Goal: Transaction & Acquisition: Purchase product/service

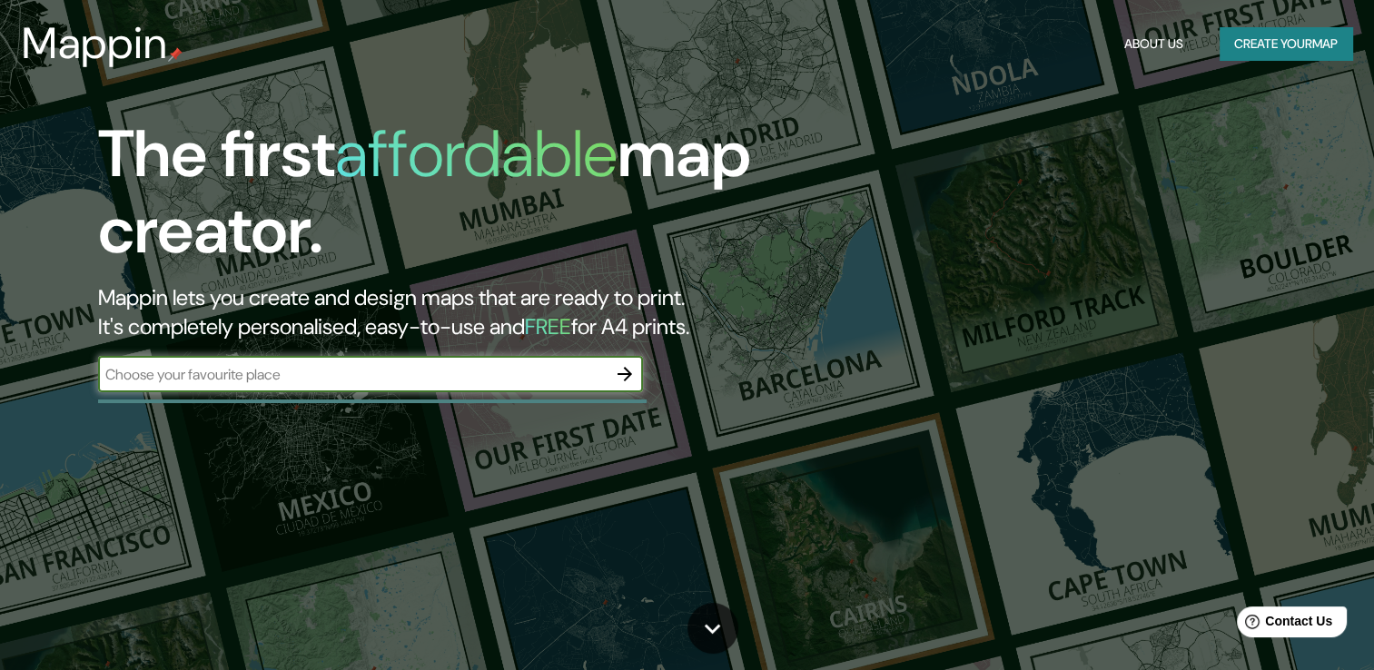
click at [431, 380] on input "text" at bounding box center [352, 374] width 509 height 21
type input "[GEOGRAPHIC_DATA]"
click at [625, 376] on icon "button" at bounding box center [625, 374] width 22 height 22
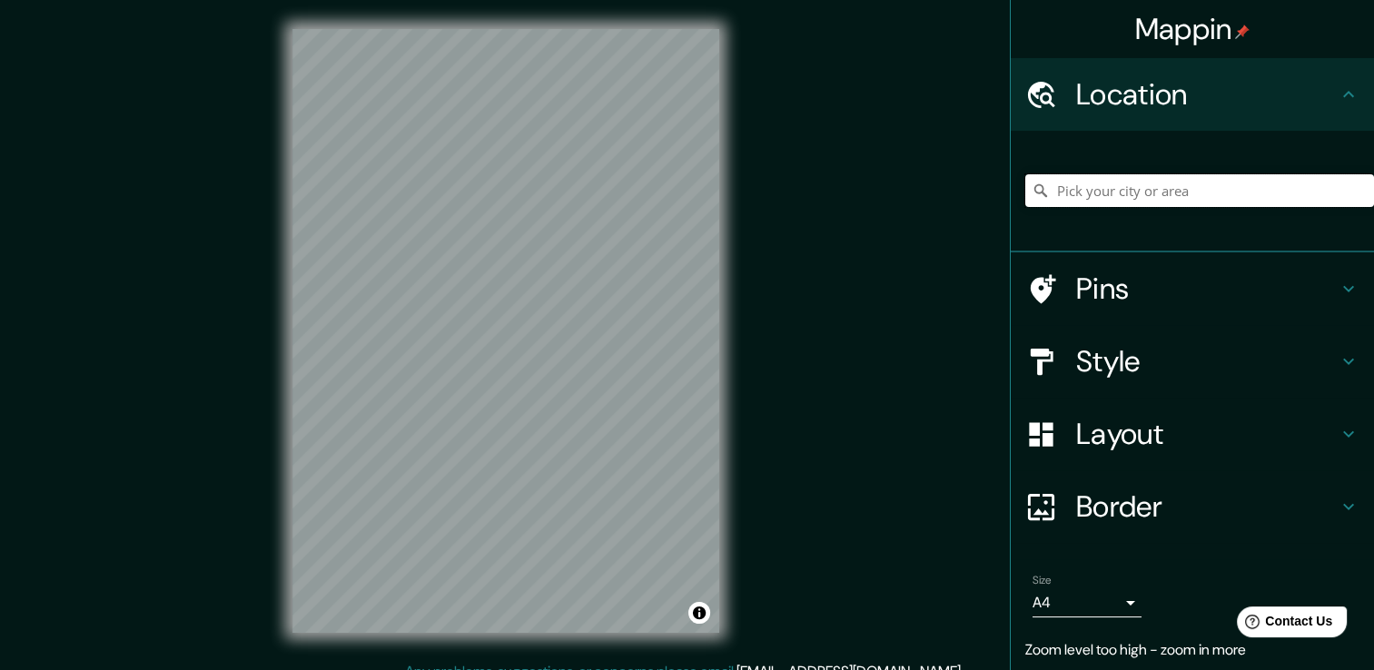
click at [1182, 195] on input "Pick your city or area" at bounding box center [1199, 190] width 349 height 33
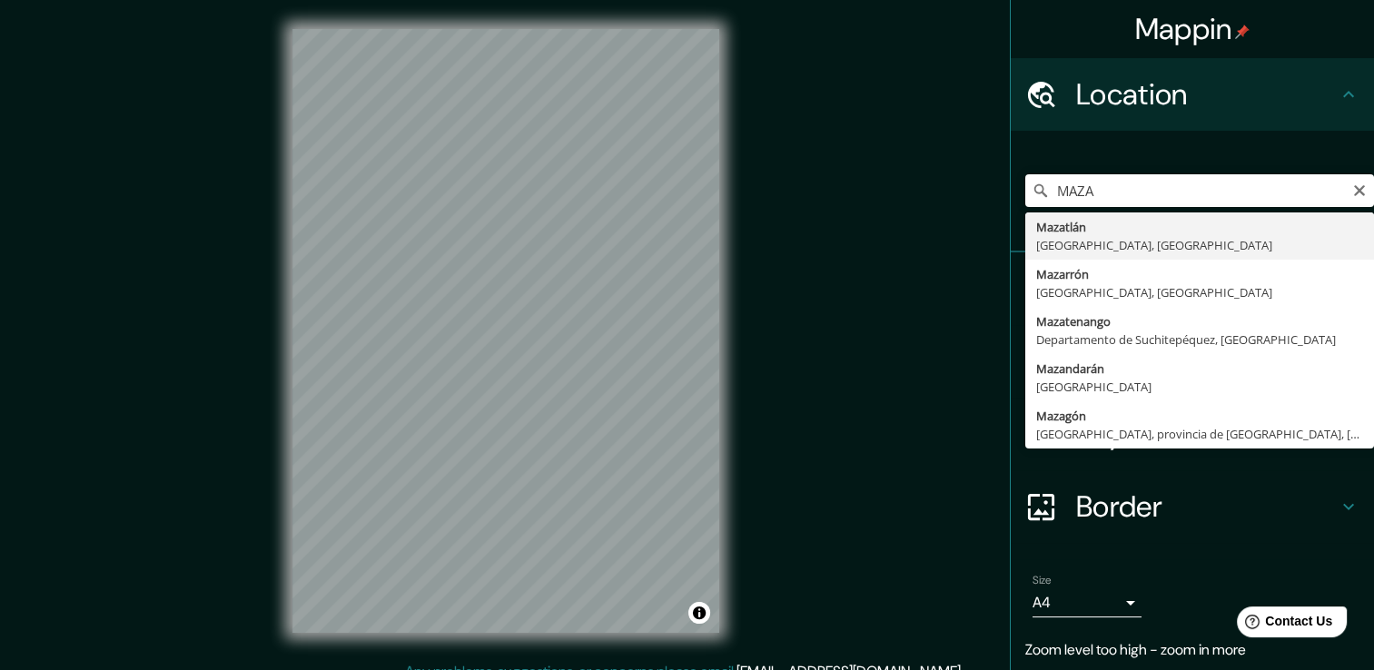
type input "Mazatlán, Sinaloa, México"
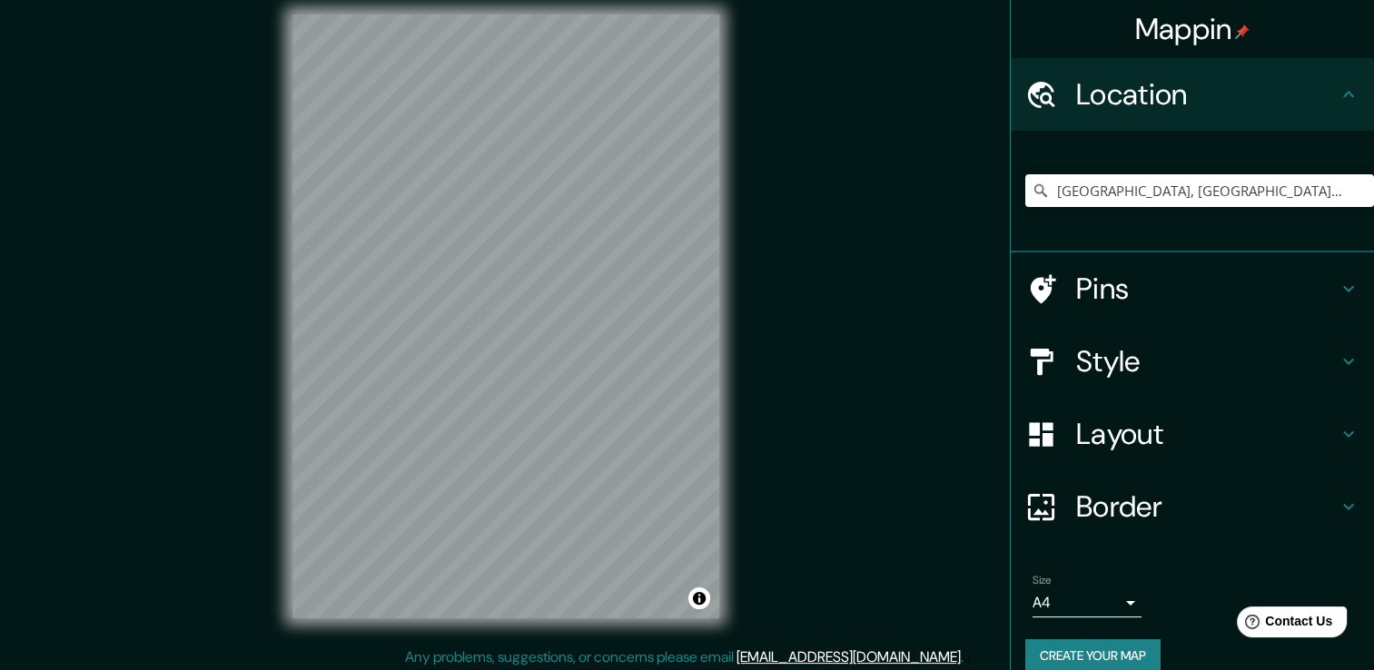
scroll to position [17, 0]
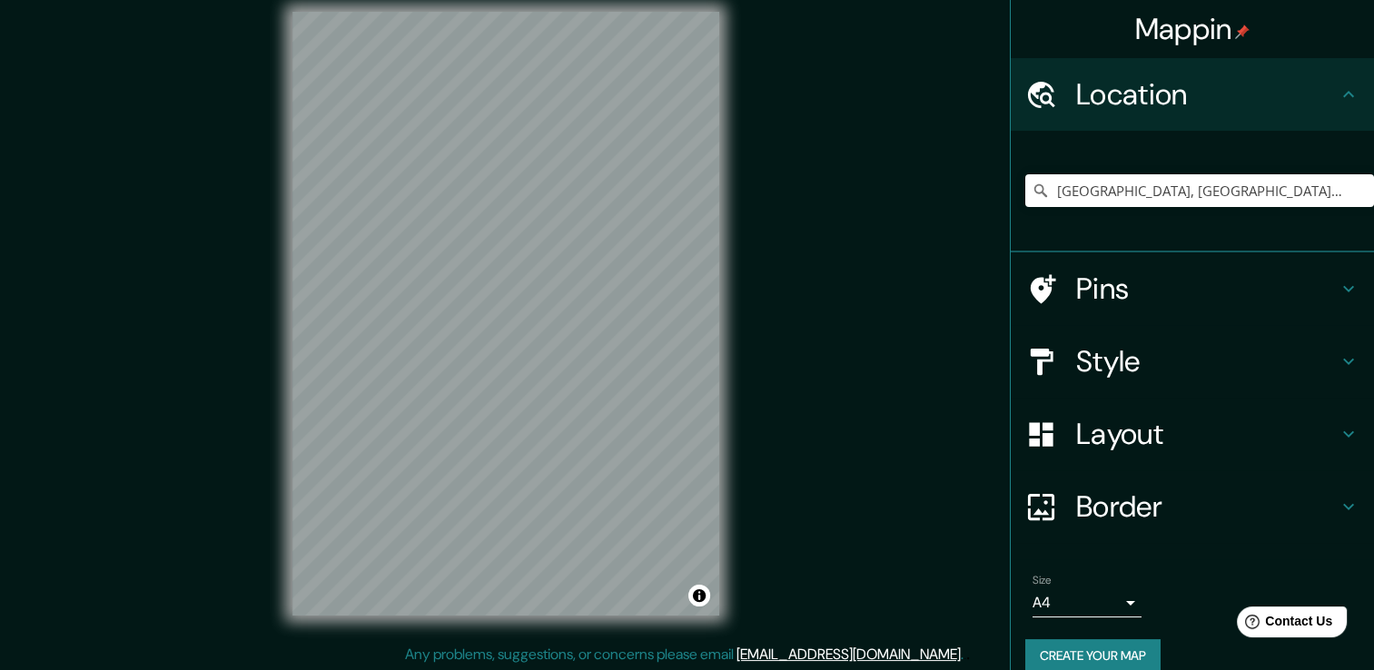
click at [1117, 447] on h4 "Layout" at bounding box center [1207, 434] width 262 height 36
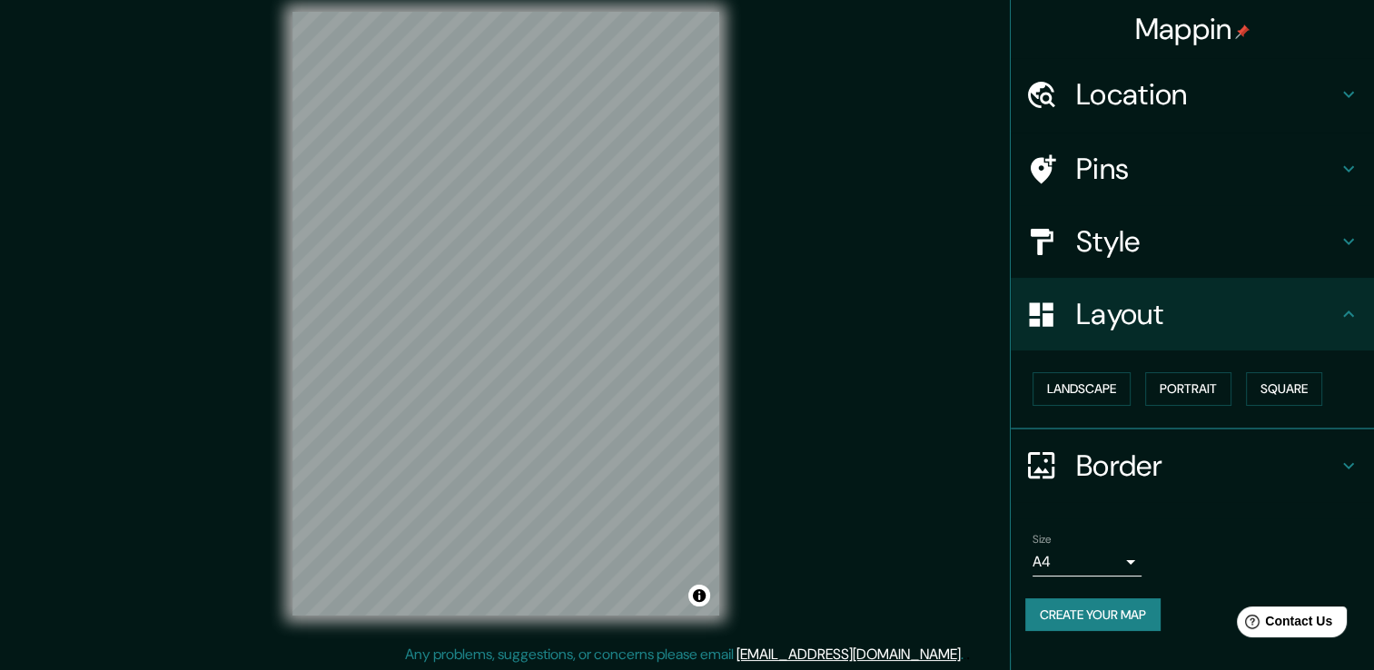
click at [1104, 249] on h4 "Style" at bounding box center [1207, 241] width 262 height 36
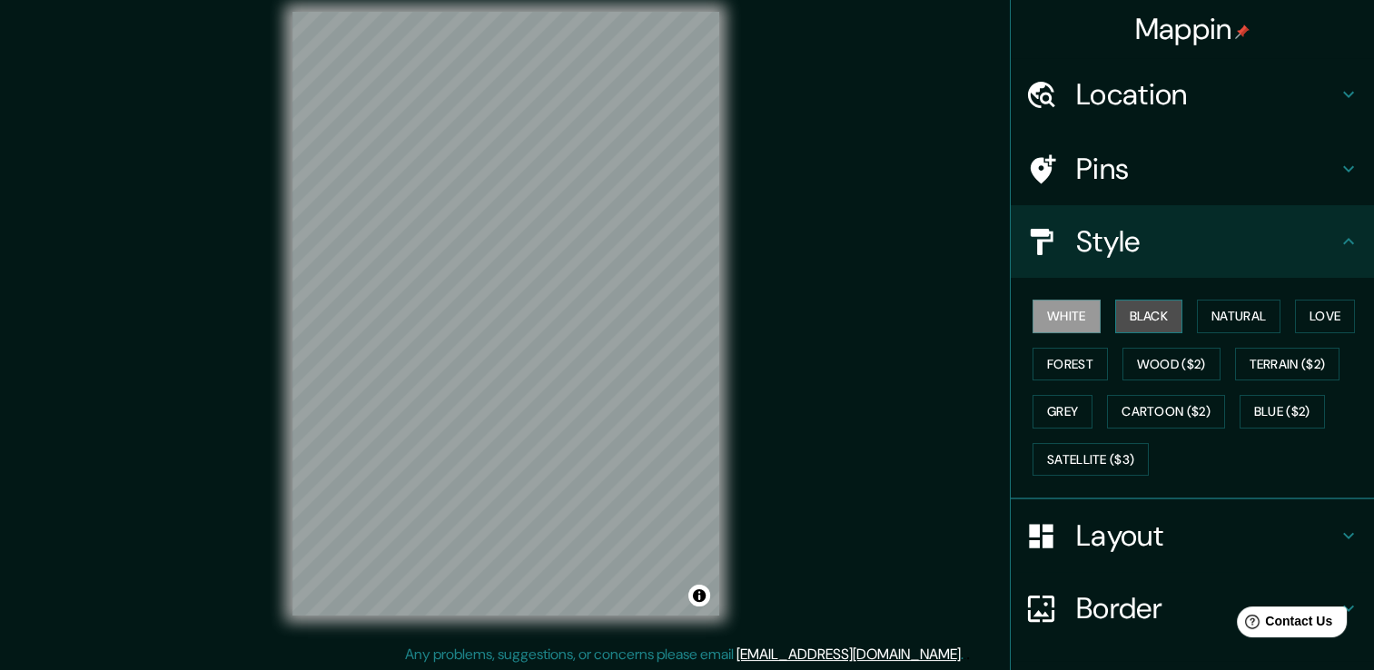
click at [1139, 322] on button "Black" at bounding box center [1149, 317] width 68 height 34
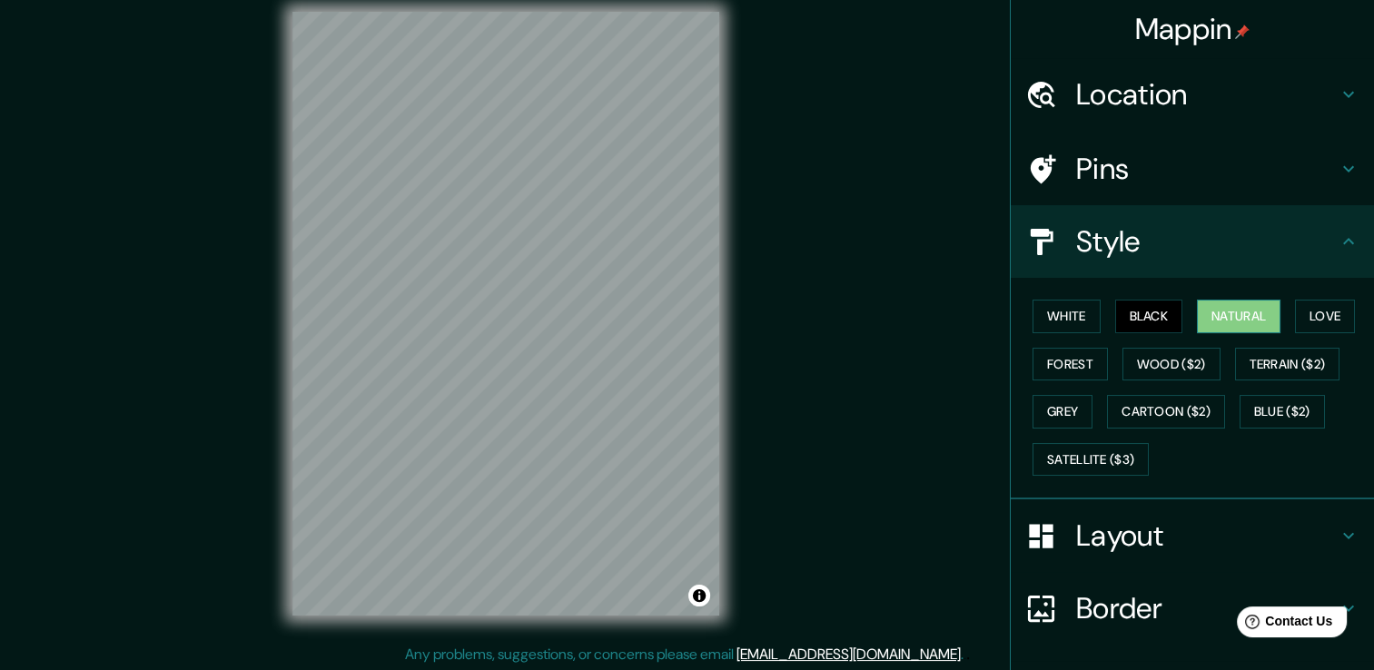
click at [1211, 321] on button "Natural" at bounding box center [1239, 317] width 84 height 34
click at [1281, 318] on div "White Black Natural Love Forest Wood ($2) Terrain ($2) Grey Cartoon ($2) Blue (…" at bounding box center [1199, 387] width 349 height 191
click at [1295, 313] on button "Love" at bounding box center [1325, 317] width 60 height 34
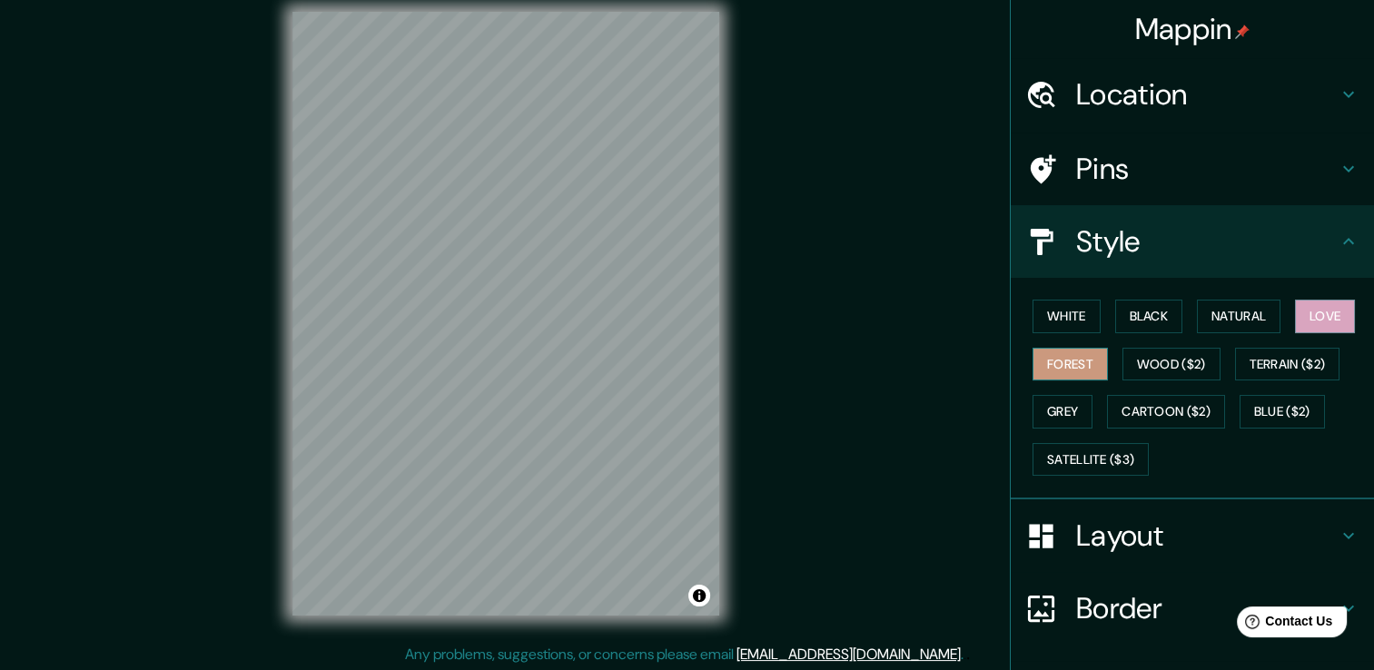
click at [1060, 354] on button "Forest" at bounding box center [1070, 365] width 75 height 34
click at [1235, 358] on button "Terrain ($2)" at bounding box center [1287, 365] width 105 height 34
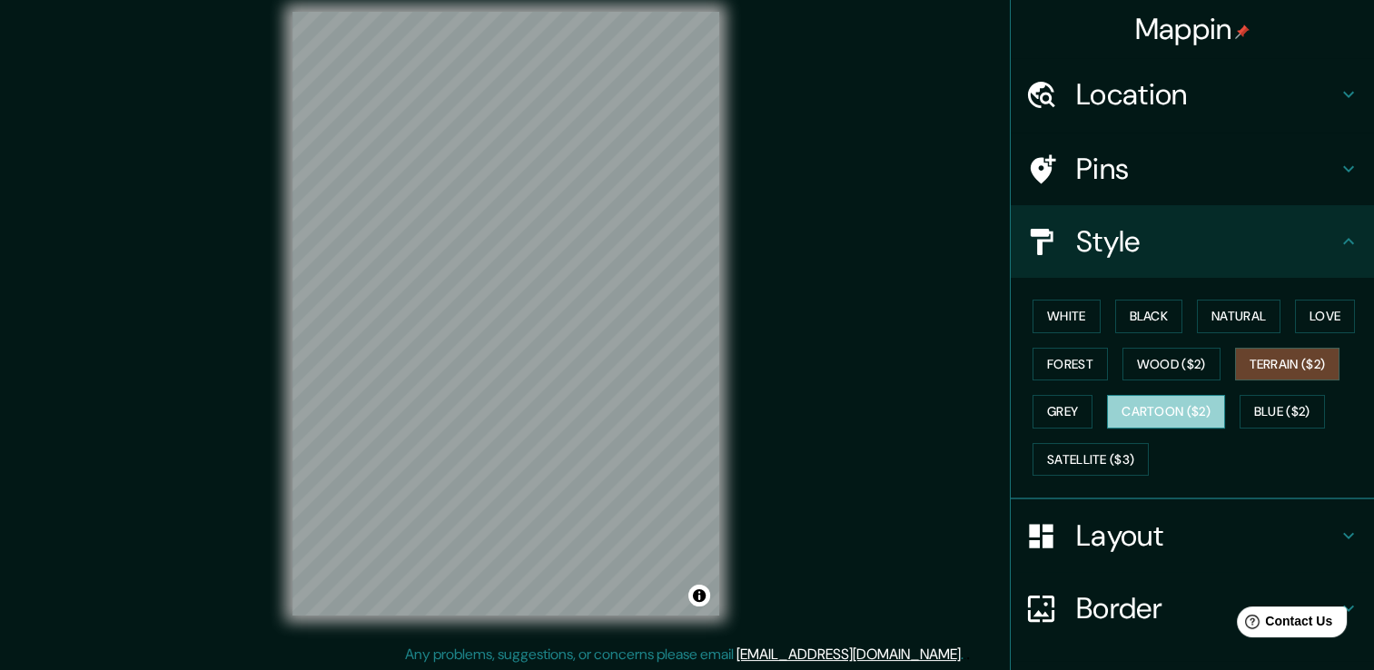
click at [1145, 409] on button "Cartoon ($2)" at bounding box center [1166, 412] width 118 height 34
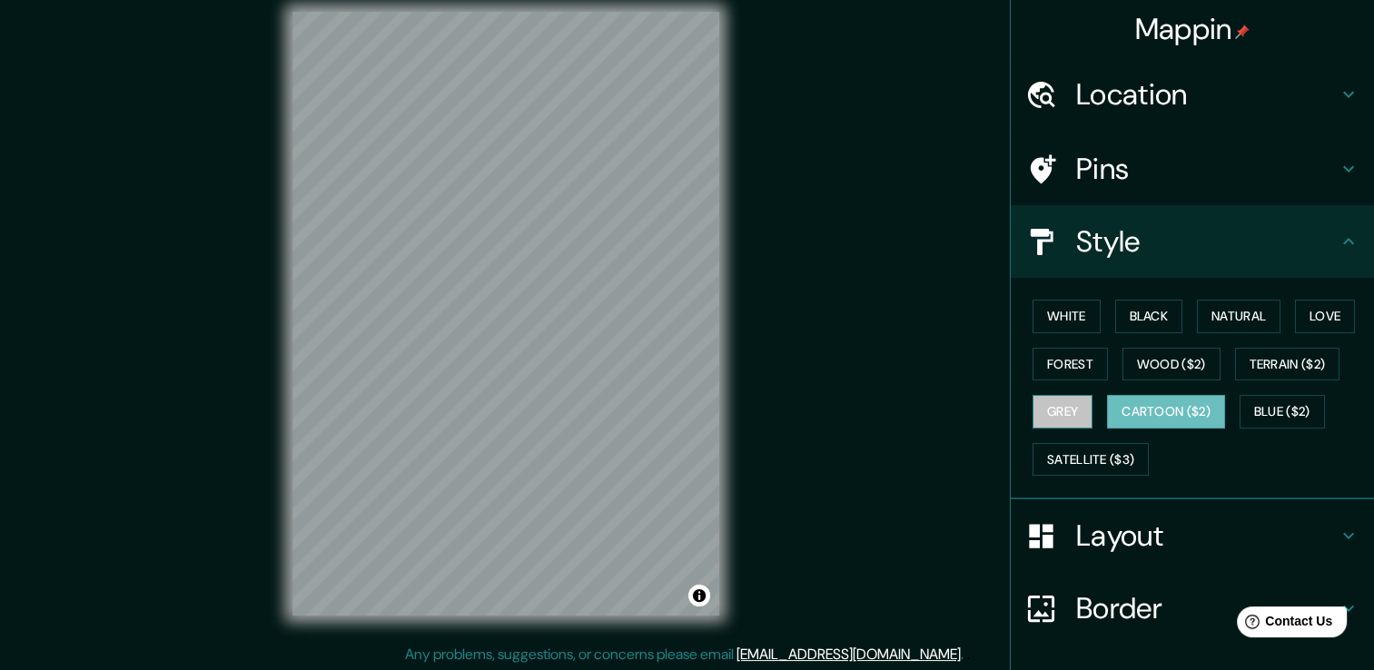
click at [1052, 411] on button "Grey" at bounding box center [1063, 412] width 60 height 34
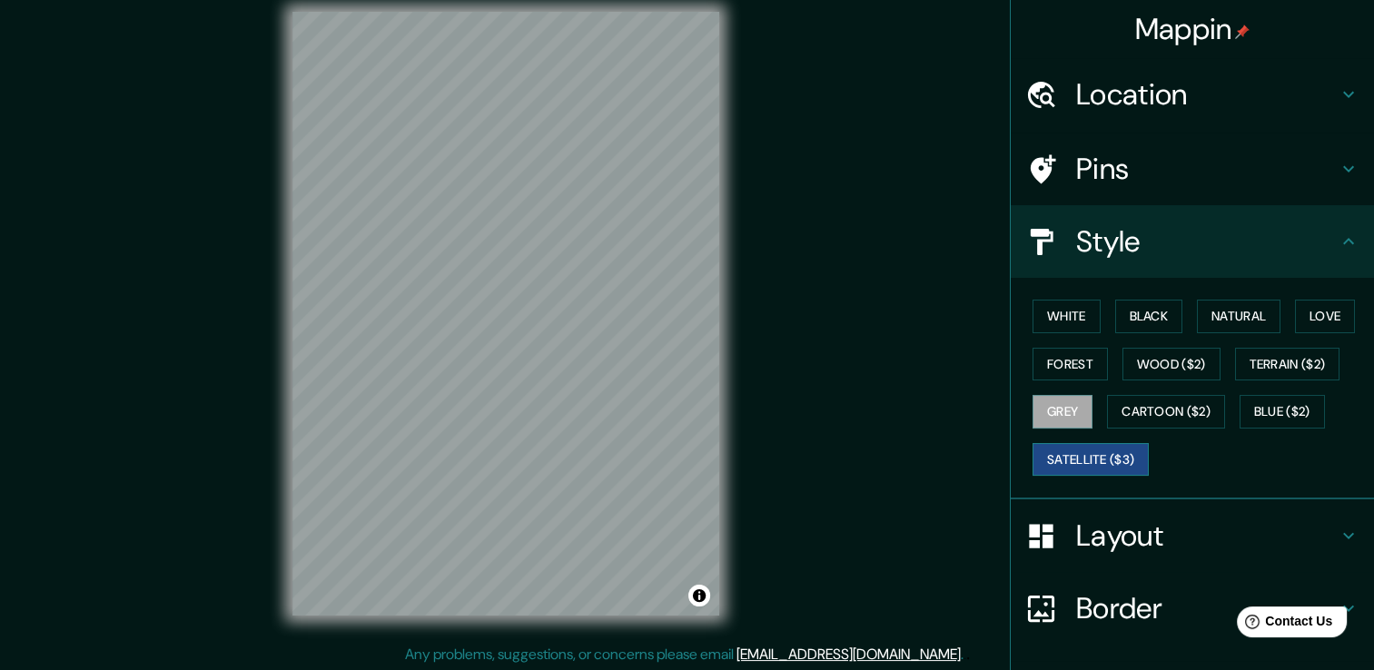
click at [1058, 445] on button "Satellite ($3)" at bounding box center [1091, 460] width 116 height 34
click at [1141, 316] on button "Black" at bounding box center [1149, 317] width 68 height 34
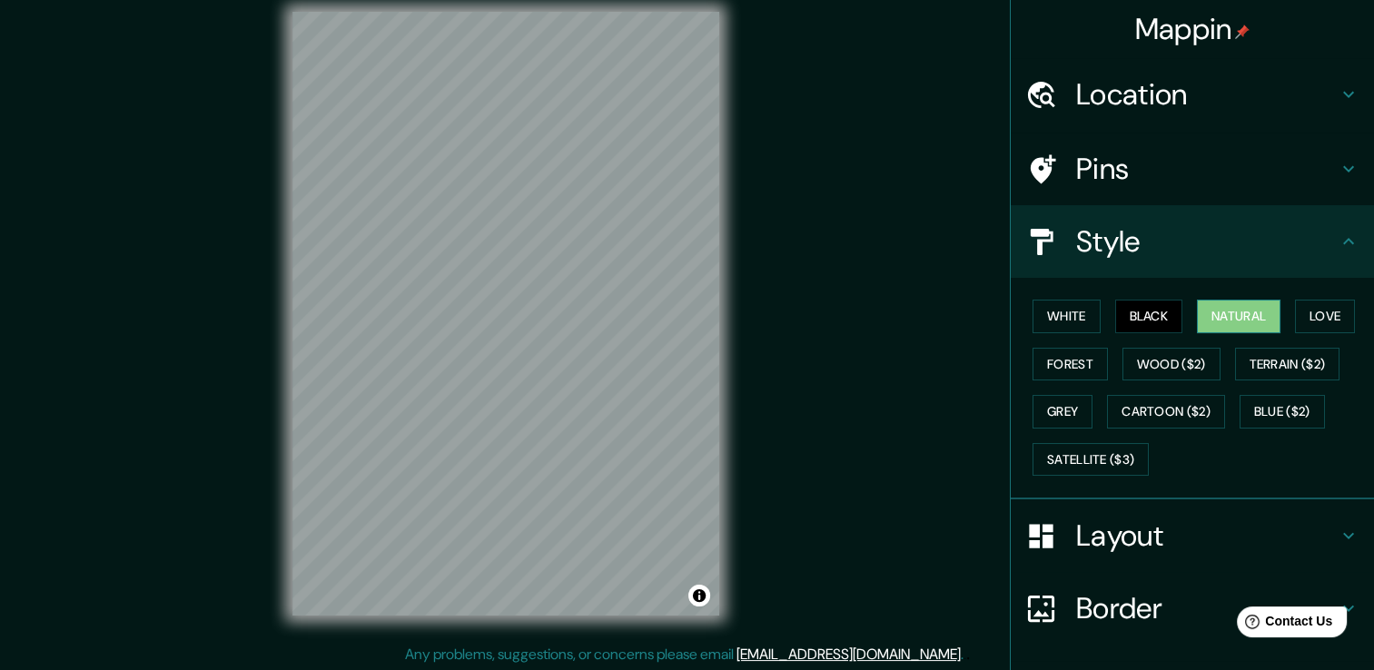
click at [1246, 318] on button "Natural" at bounding box center [1239, 317] width 84 height 34
click at [1295, 318] on button "Love" at bounding box center [1325, 317] width 60 height 34
click at [1157, 311] on button "Black" at bounding box center [1149, 317] width 68 height 34
click at [1075, 317] on button "White" at bounding box center [1067, 317] width 68 height 34
click at [1238, 314] on button "Natural" at bounding box center [1239, 317] width 84 height 34
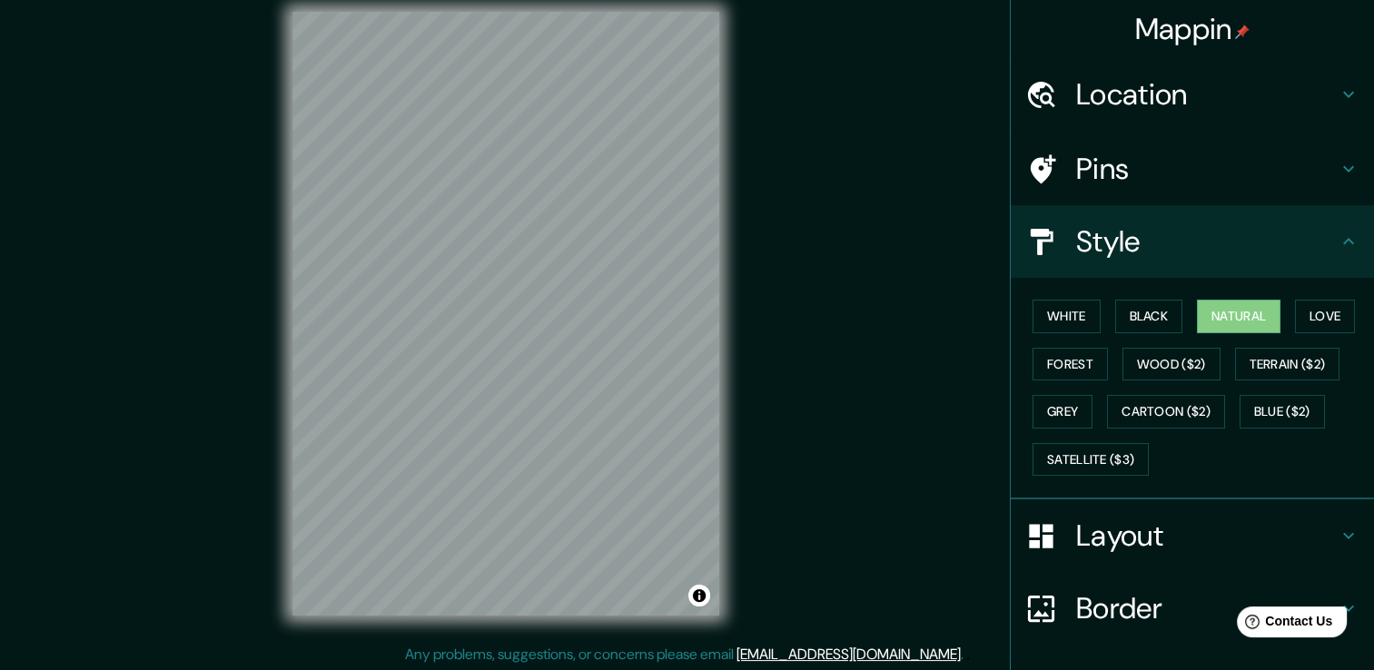
scroll to position [20, 0]
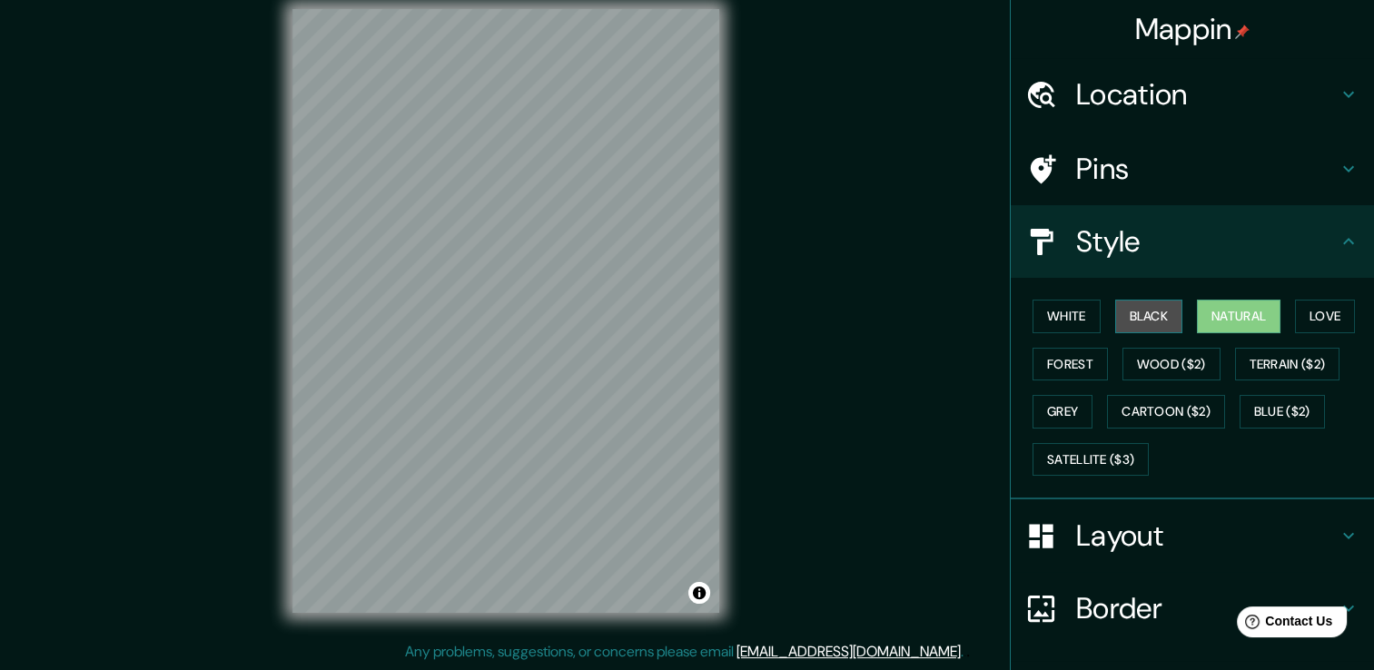
click at [1133, 325] on button "Black" at bounding box center [1149, 317] width 68 height 34
click at [1072, 307] on button "White" at bounding box center [1067, 317] width 68 height 34
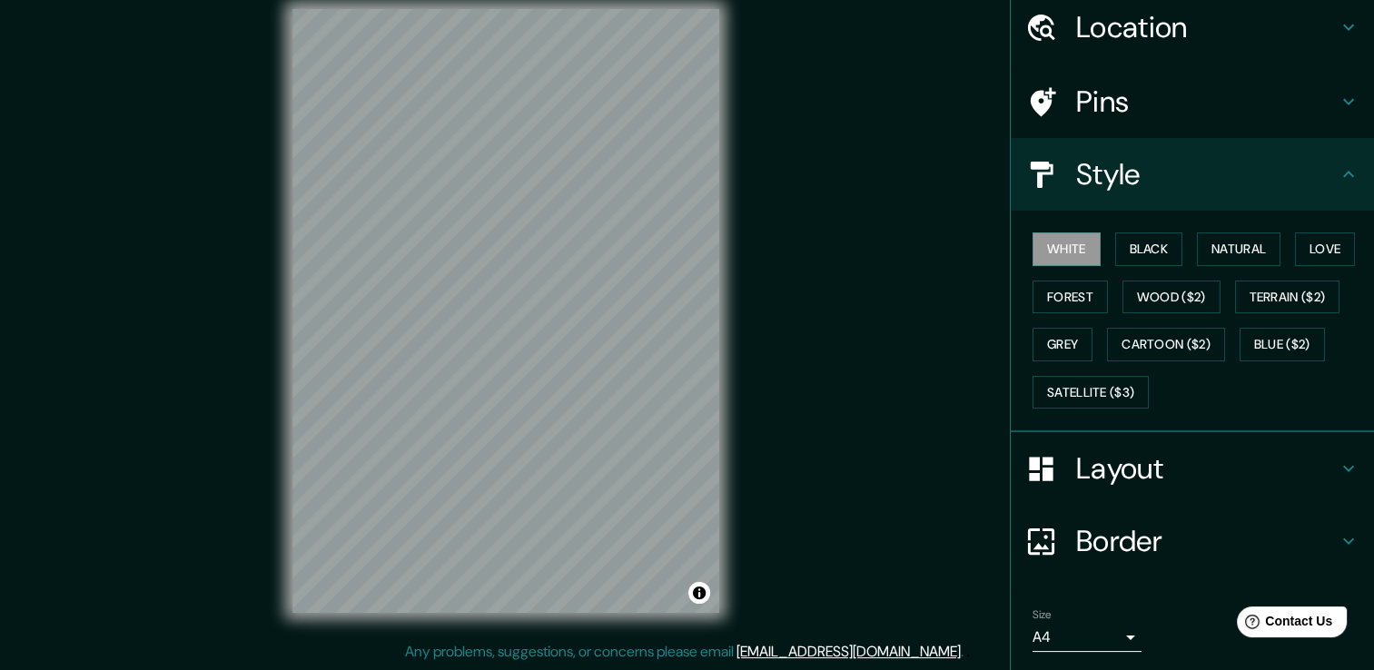
scroll to position [123, 0]
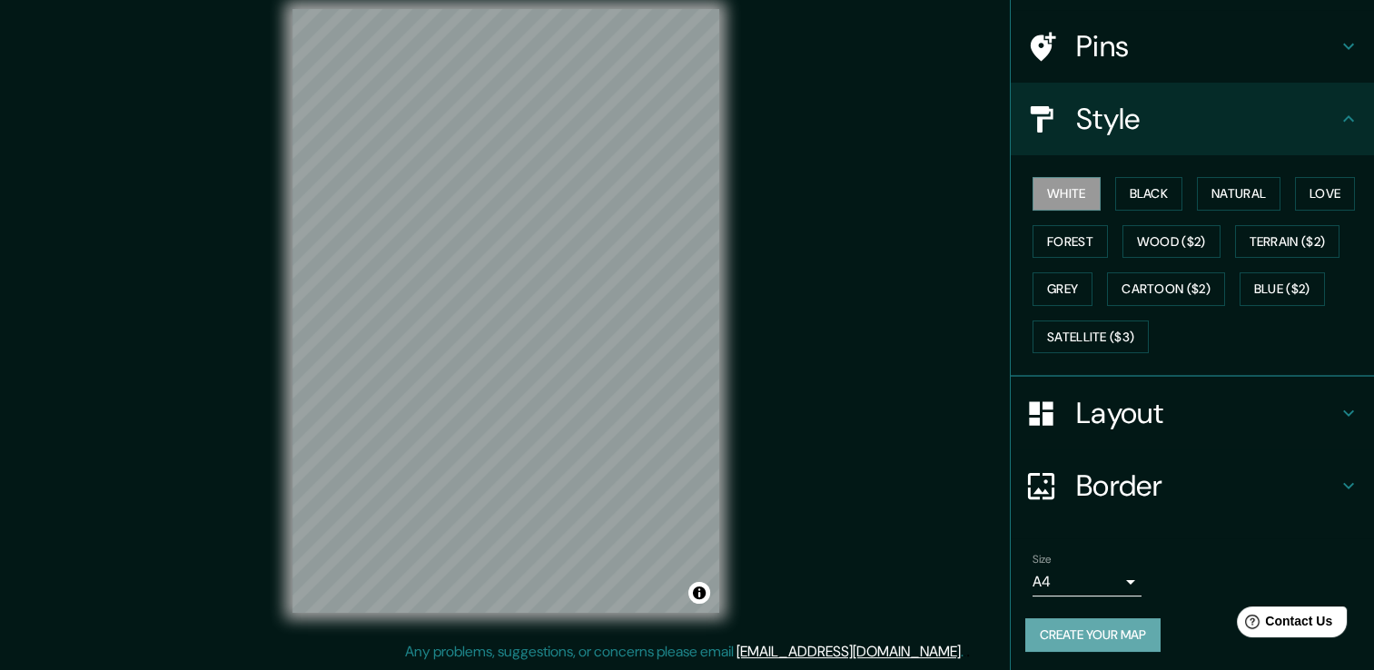
click at [1055, 627] on button "Create your map" at bounding box center [1092, 635] width 135 height 34
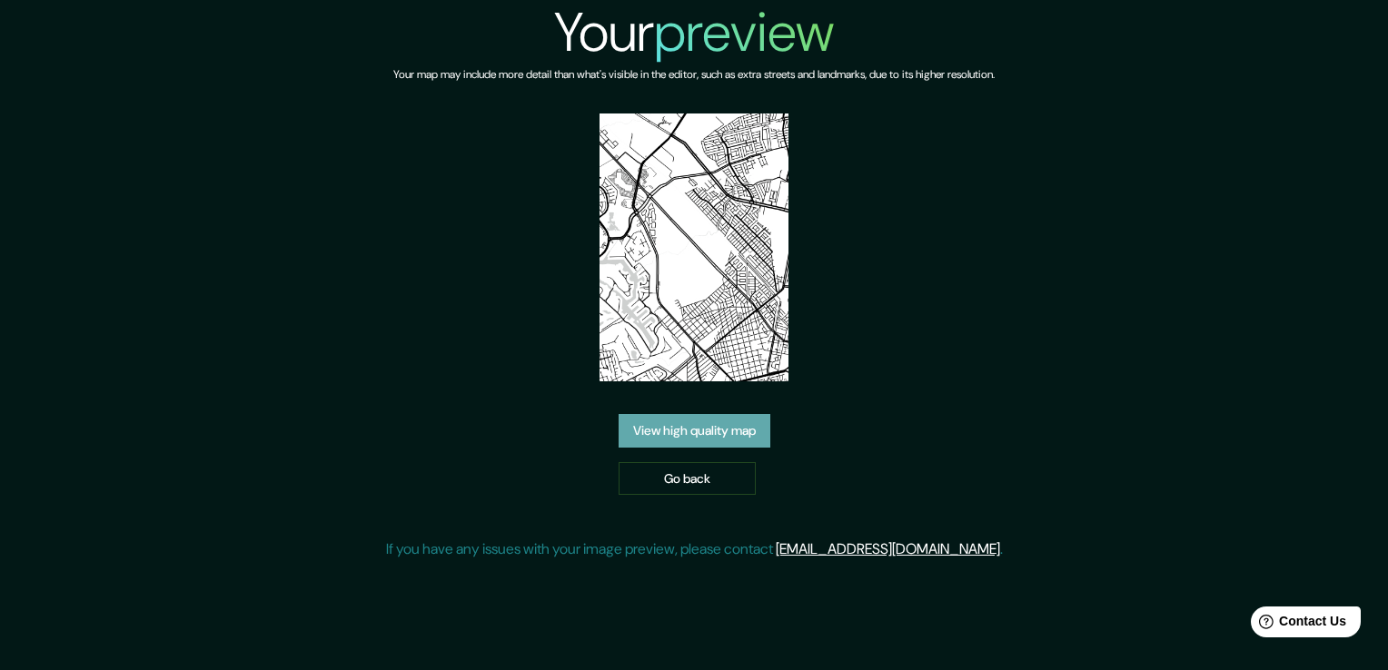
click at [722, 423] on link "View high quality map" at bounding box center [694, 431] width 152 height 34
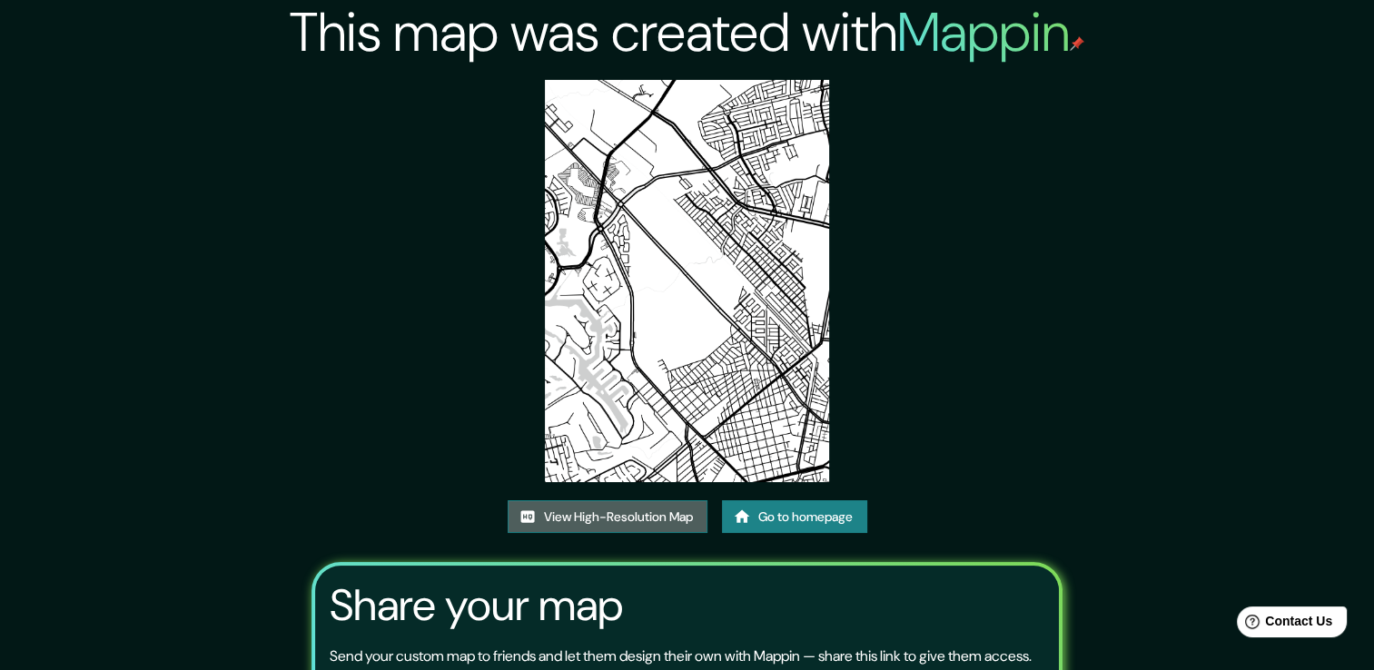
click at [649, 507] on link "View High-Resolution Map" at bounding box center [608, 517] width 200 height 34
